Goal: Check status: Check status

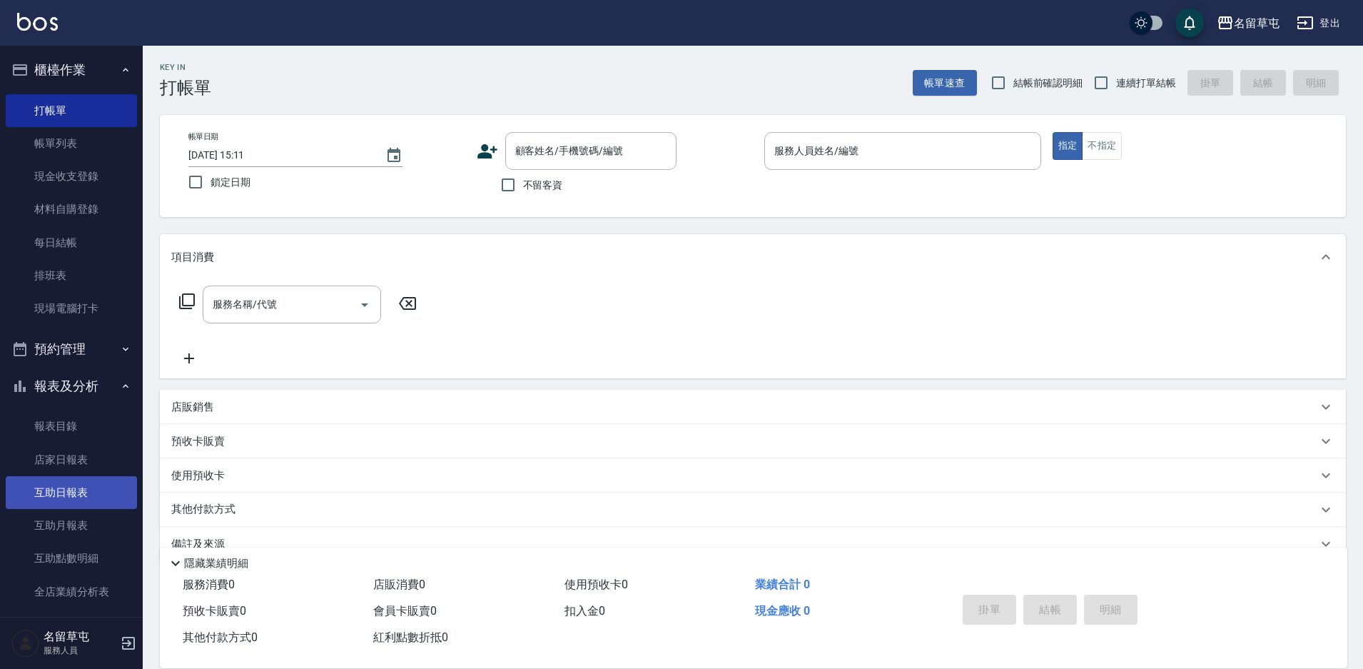
click at [86, 490] on link "互助日報表" at bounding box center [71, 492] width 131 height 33
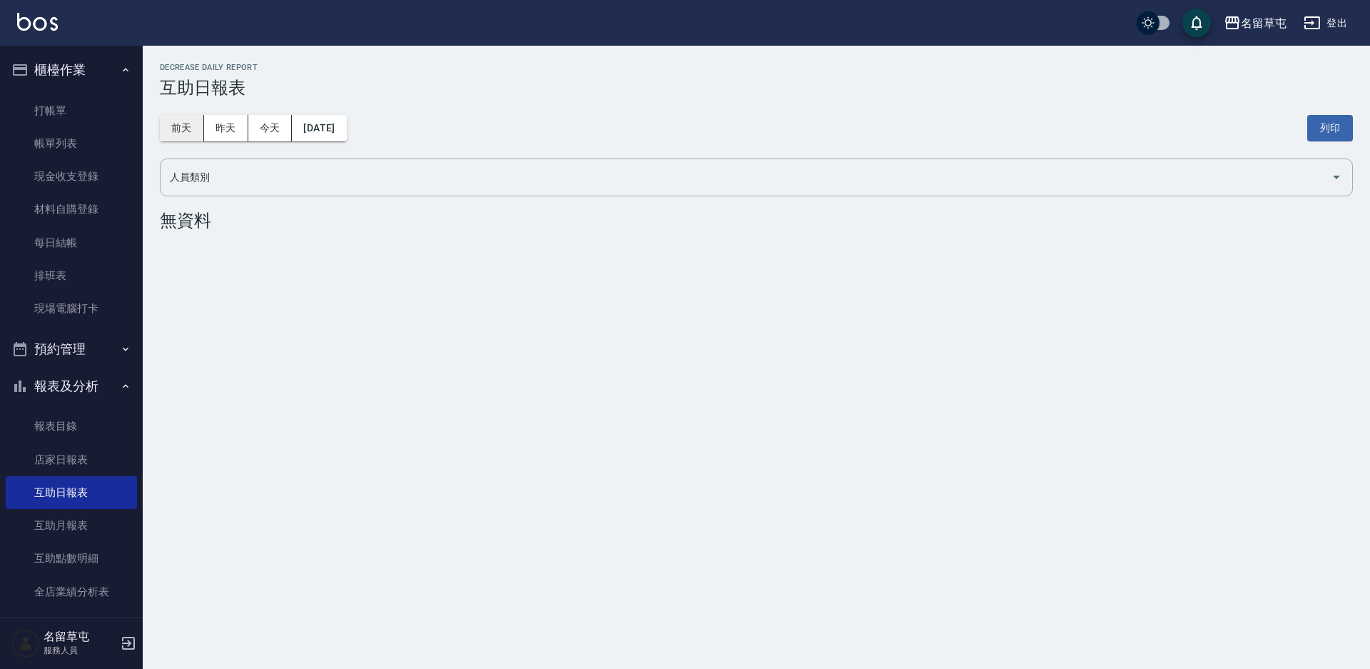
click at [188, 137] on button "前天" at bounding box center [182, 128] width 44 height 26
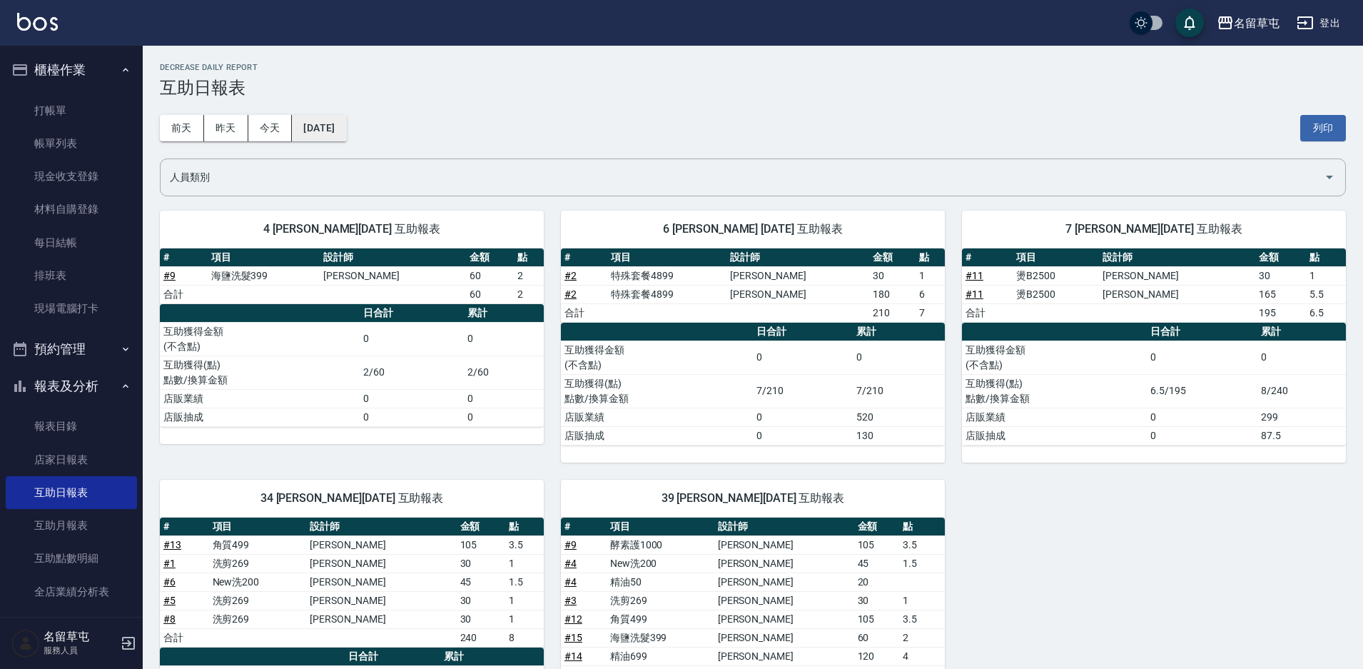
click at [308, 138] on button "[DATE]" at bounding box center [319, 128] width 54 height 26
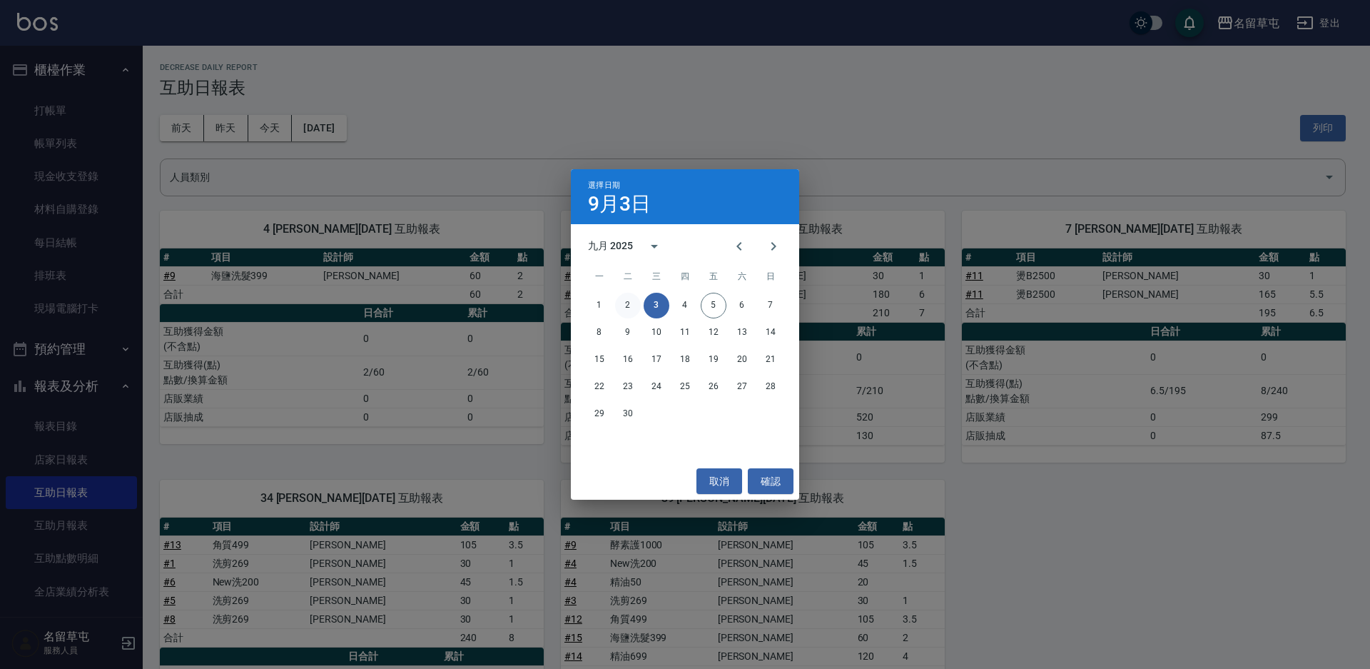
click at [618, 311] on button "2" at bounding box center [628, 306] width 26 height 26
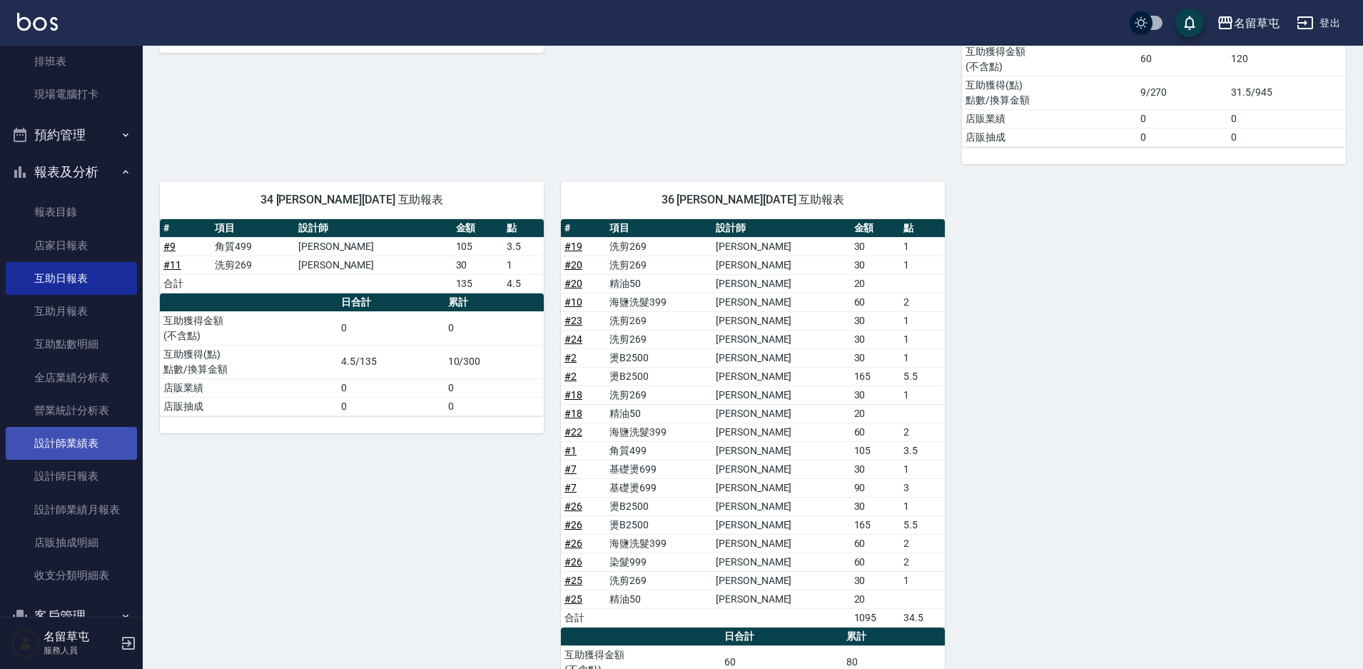
scroll to position [249, 0]
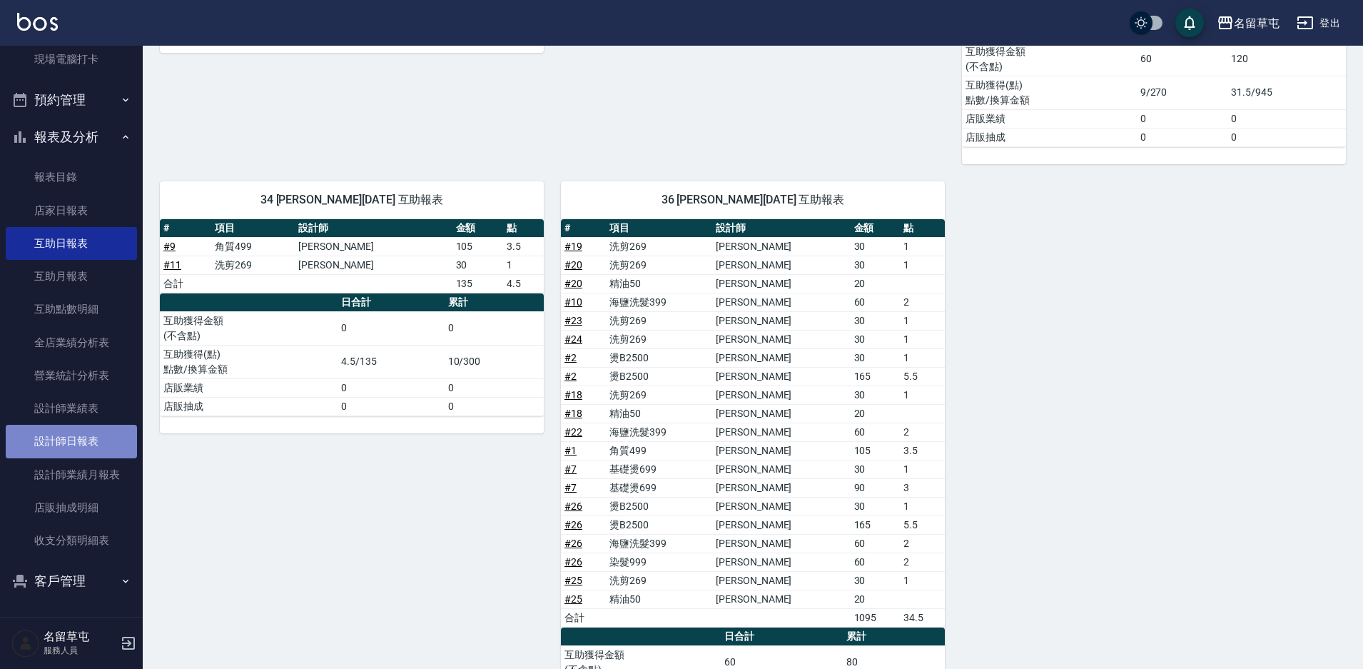
click at [83, 434] on link "設計師日報表" at bounding box center [71, 441] width 131 height 33
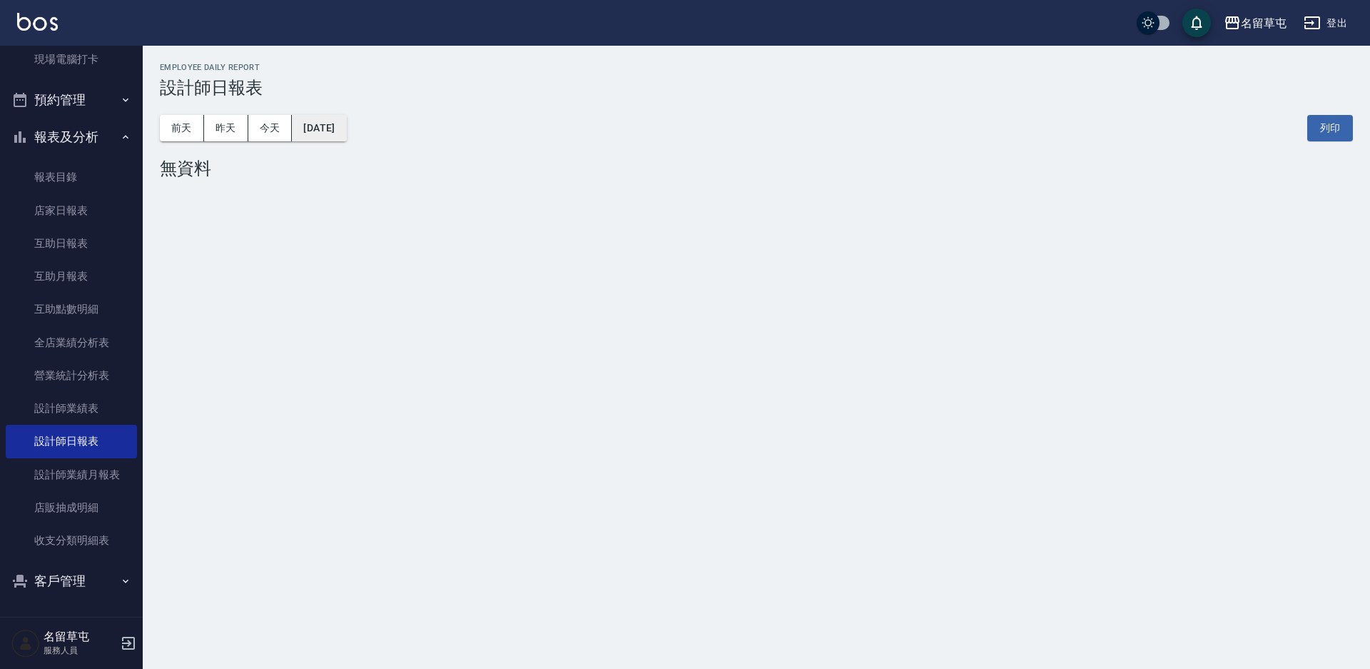
click at [333, 131] on button "[DATE]" at bounding box center [319, 128] width 54 height 26
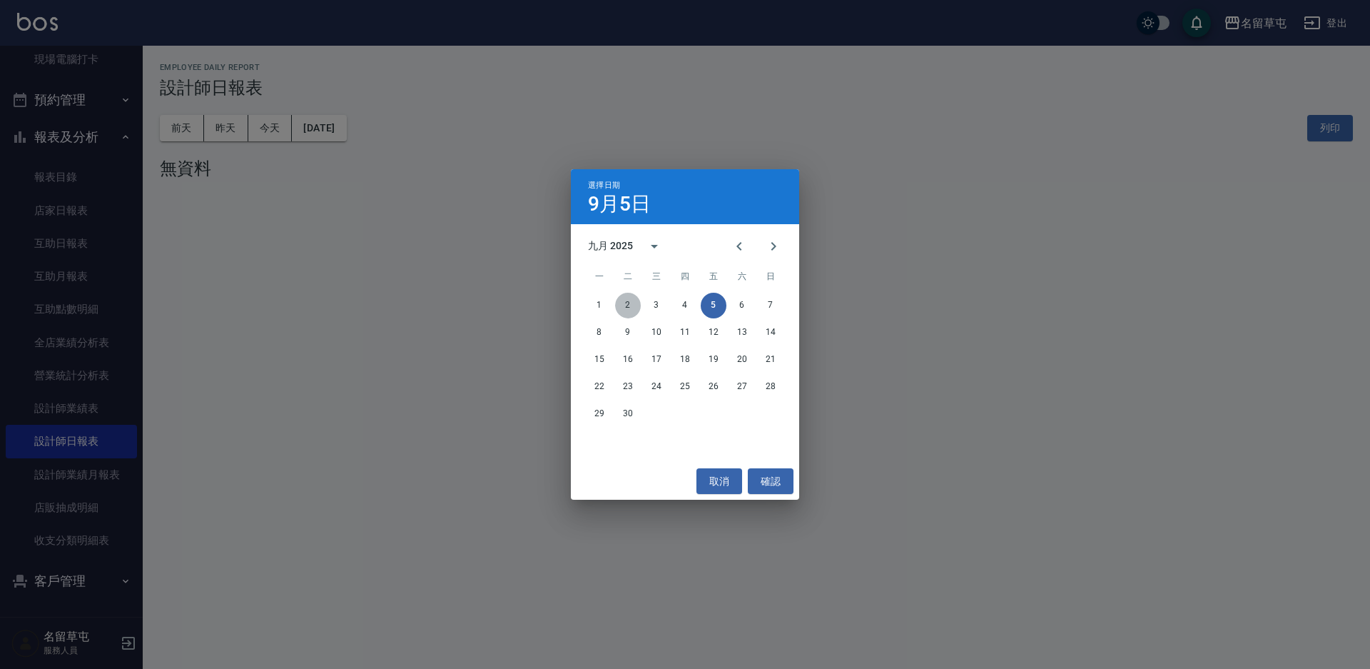
click at [625, 305] on button "2" at bounding box center [628, 306] width 26 height 26
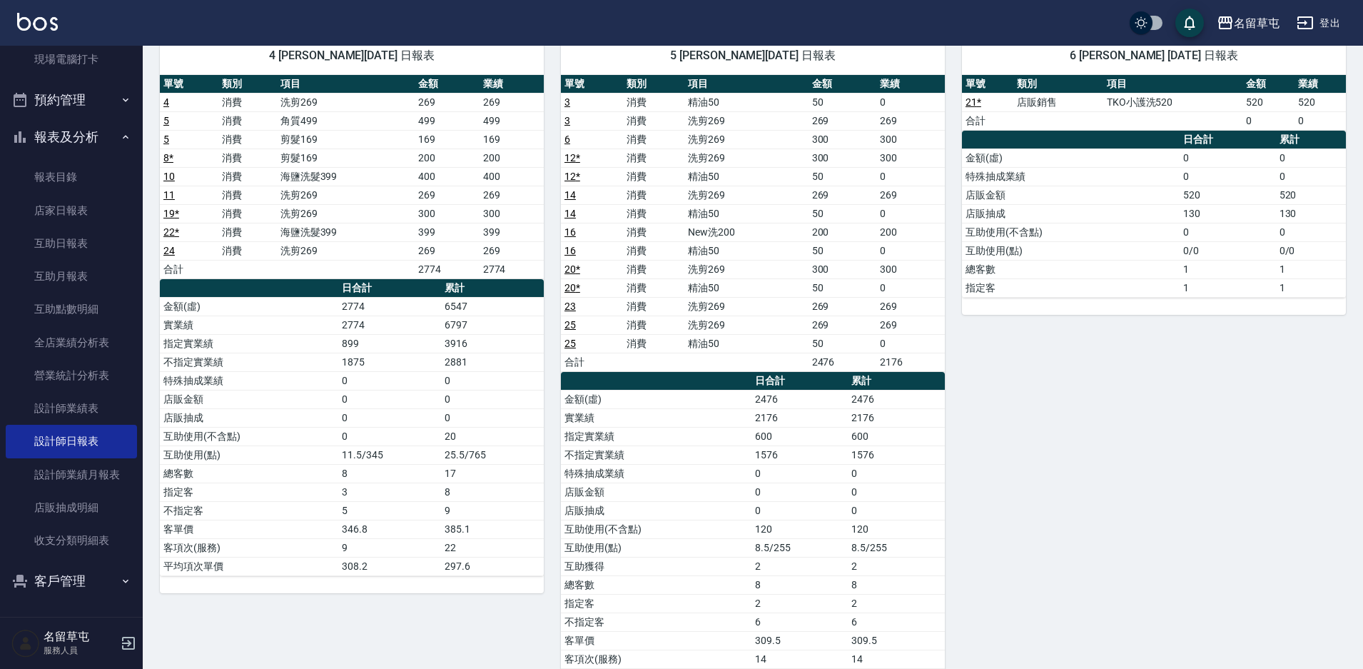
scroll to position [143, 0]
